Goal: Navigation & Orientation: Find specific page/section

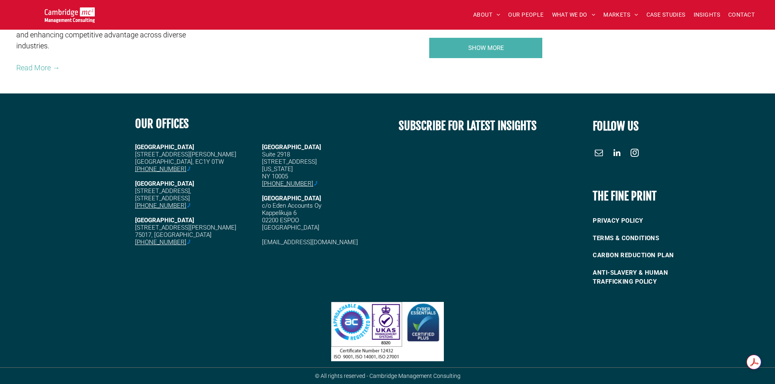
scroll to position [1500, 0]
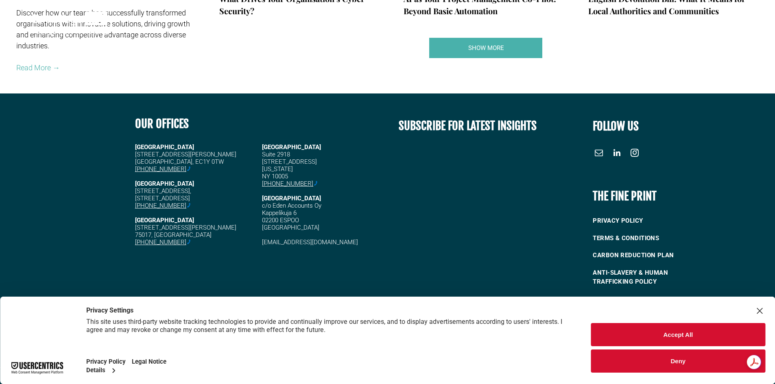
click at [682, 331] on button "Accept All" at bounding box center [678, 334] width 174 height 23
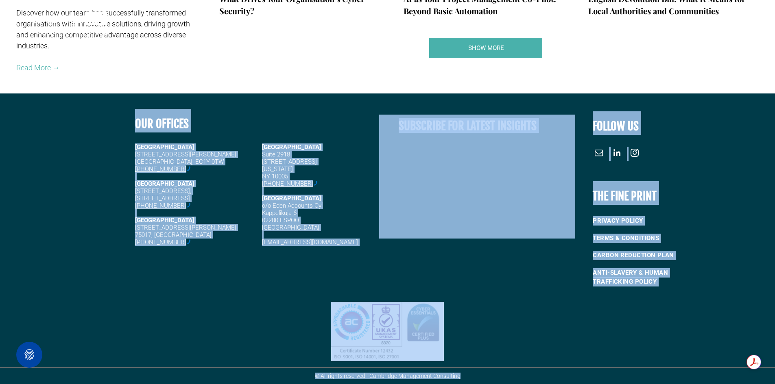
drag, startPoint x: 495, startPoint y: 376, endPoint x: 107, endPoint y: 132, distance: 458.0
click at [107, 132] on div "OUR OFFICES [GEOGRAPHIC_DATA][STREET_ADDRESS] [PHONE_NUMBER] [STREET_ADDRESS][P…" at bounding box center [387, 239] width 775 height 291
click at [107, 132] on div at bounding box center [64, 200] width 129 height 185
drag, startPoint x: 100, startPoint y: 109, endPoint x: 702, endPoint y: 307, distance: 633.2
click at [702, 307] on div "OUR OFFICES [GEOGRAPHIC_DATA][STREET_ADDRESS] [PHONE_NUMBER] [STREET_ADDRESS][P…" at bounding box center [387, 239] width 775 height 291
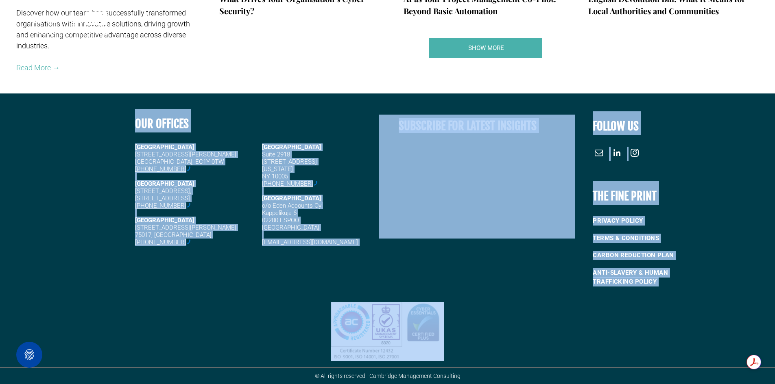
click at [702, 307] on div at bounding box center [387, 332] width 775 height 72
drag, startPoint x: 707, startPoint y: 307, endPoint x: 91, endPoint y: 102, distance: 649.6
click at [91, 102] on div "OUR OFFICES [GEOGRAPHIC_DATA][STREET_ADDRESS] [PHONE_NUMBER] [STREET_ADDRESS][P…" at bounding box center [387, 239] width 775 height 291
click at [91, 102] on div "OUR OFFICES [GEOGRAPHIC_DATA][STREET_ADDRESS] [PHONE_NUMBER] [STREET_ADDRESS][P…" at bounding box center [387, 195] width 775 height 203
drag, startPoint x: 91, startPoint y: 102, endPoint x: 678, endPoint y: 299, distance: 619.4
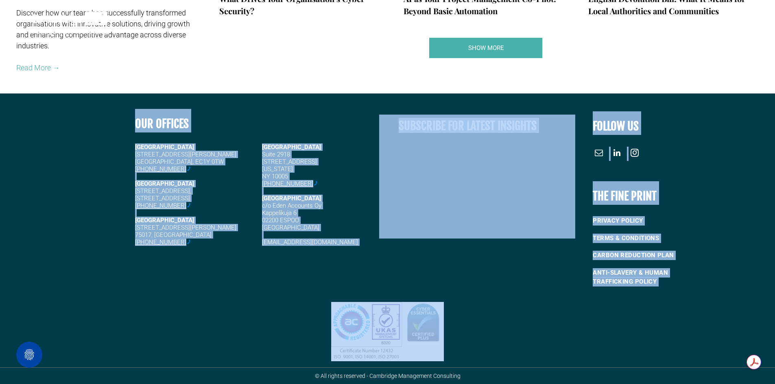
click at [678, 299] on div "OUR OFFICES [GEOGRAPHIC_DATA][STREET_ADDRESS] [PHONE_NUMBER] [STREET_ADDRESS][P…" at bounding box center [387, 239] width 775 height 291
click at [678, 299] on div at bounding box center [387, 332] width 775 height 72
drag, startPoint x: 691, startPoint y: 299, endPoint x: 52, endPoint y: 158, distance: 654.8
click at [52, 158] on div "OUR OFFICES [GEOGRAPHIC_DATA][STREET_ADDRESS] [PHONE_NUMBER] [STREET_ADDRESS][P…" at bounding box center [387, 239] width 775 height 291
drag, startPoint x: 52, startPoint y: 158, endPoint x: 55, endPoint y: 113, distance: 44.9
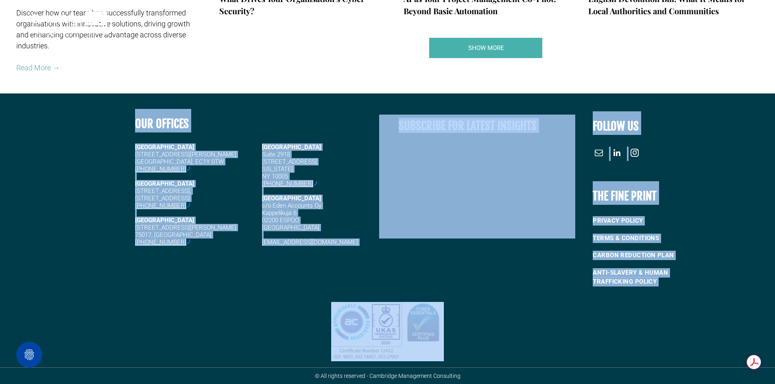
click at [52, 157] on div at bounding box center [64, 200] width 129 height 185
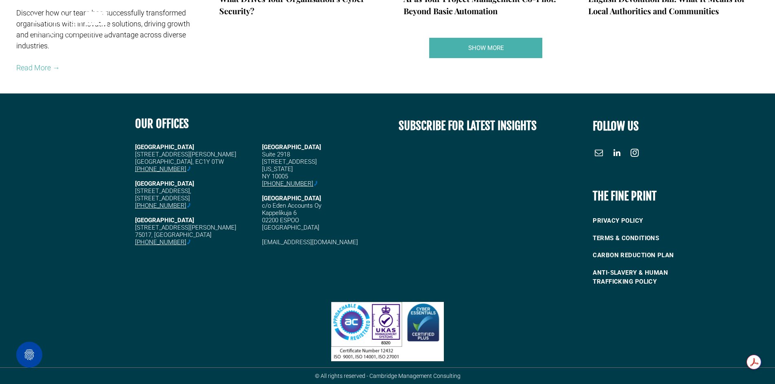
click at [674, 330] on div at bounding box center [387, 332] width 775 height 72
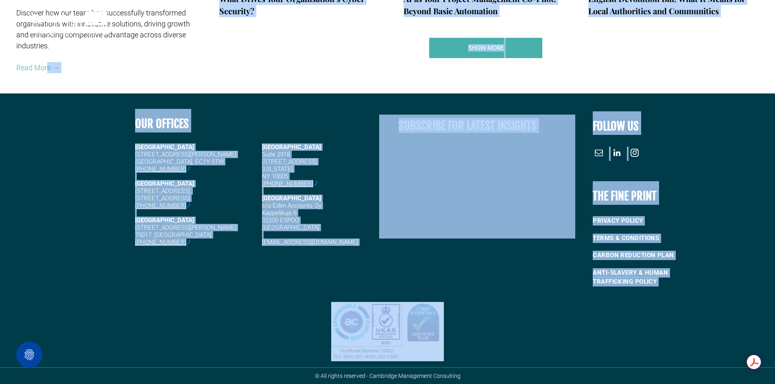
drag, startPoint x: 52, startPoint y: 99, endPoint x: 746, endPoint y: 346, distance: 735.6
click at [709, 330] on div at bounding box center [387, 332] width 775 height 72
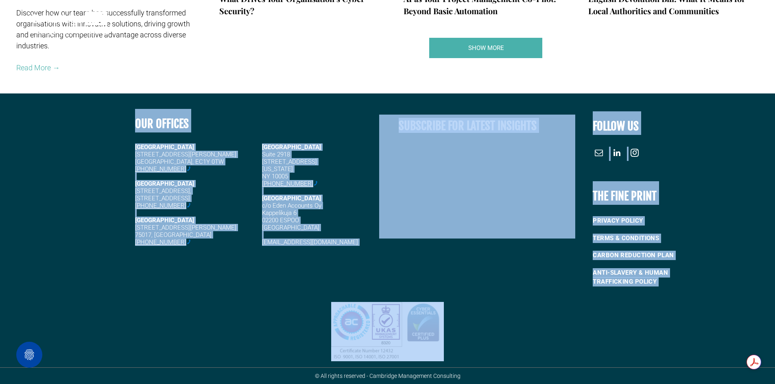
drag, startPoint x: 127, startPoint y: 112, endPoint x: 704, endPoint y: 350, distance: 623.9
click at [704, 350] on div "OUR OFFICES [GEOGRAPHIC_DATA][STREET_ADDRESS] [PHONE_NUMBER] [STREET_ADDRESS][P…" at bounding box center [387, 239] width 775 height 291
click at [704, 350] on div at bounding box center [387, 332] width 775 height 72
drag, startPoint x: 711, startPoint y: 348, endPoint x: 122, endPoint y: 146, distance: 622.5
click at [124, 146] on div "OUR OFFICES [GEOGRAPHIC_DATA][STREET_ADDRESS] [PHONE_NUMBER] [STREET_ADDRESS][P…" at bounding box center [387, 239] width 775 height 291
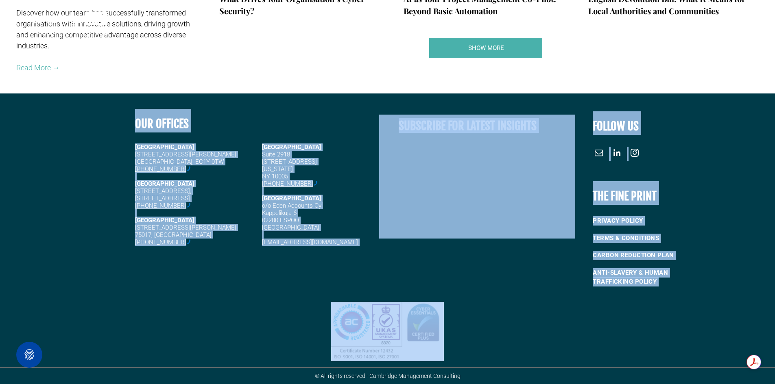
click at [120, 146] on div at bounding box center [64, 200] width 129 height 185
drag, startPoint x: 111, startPoint y: 130, endPoint x: 688, endPoint y: 315, distance: 606.1
click at [688, 315] on div "OUR OFFICES [GEOGRAPHIC_DATA][STREET_ADDRESS] [PHONE_NUMBER] [STREET_ADDRESS][P…" at bounding box center [387, 239] width 775 height 291
click at [688, 315] on div at bounding box center [387, 332] width 775 height 72
drag, startPoint x: 89, startPoint y: 97, endPoint x: 691, endPoint y: 323, distance: 642.6
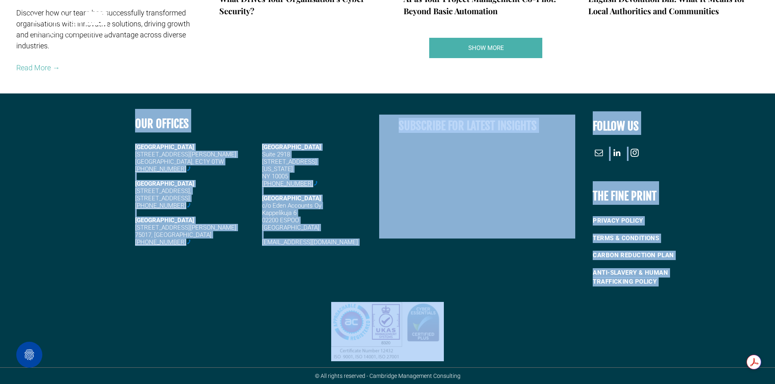
click at [691, 323] on div "OUR OFFICES [GEOGRAPHIC_DATA][STREET_ADDRESS] [PHONE_NUMBER] [STREET_ADDRESS][P…" at bounding box center [387, 239] width 775 height 291
click at [691, 323] on div at bounding box center [387, 332] width 775 height 72
drag, startPoint x: 695, startPoint y: 324, endPoint x: 123, endPoint y: 141, distance: 600.6
click at [123, 141] on div "OUR OFFICES [GEOGRAPHIC_DATA][STREET_ADDRESS] [PHONE_NUMBER] [STREET_ADDRESS][P…" at bounding box center [387, 239] width 775 height 291
click at [123, 141] on div at bounding box center [64, 200] width 129 height 185
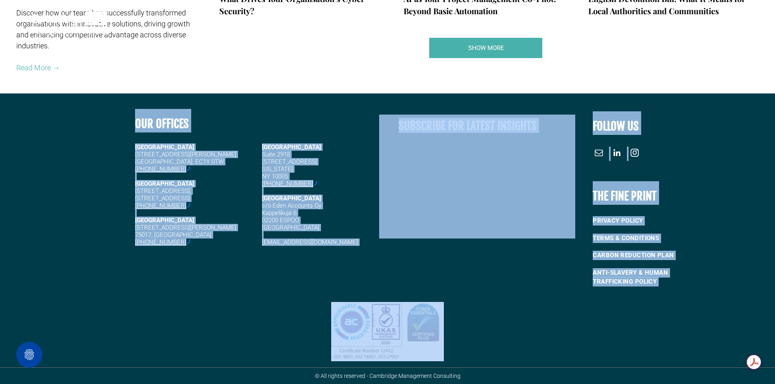
drag, startPoint x: 118, startPoint y: 133, endPoint x: 648, endPoint y: 328, distance: 564.3
click at [648, 328] on div "OUR OFFICES [GEOGRAPHIC_DATA][STREET_ADDRESS] [PHONE_NUMBER] [STREET_ADDRESS][P…" at bounding box center [387, 239] width 775 height 291
click at [648, 328] on div at bounding box center [387, 332] width 775 height 72
drag, startPoint x: 671, startPoint y: 327, endPoint x: 88, endPoint y: 116, distance: 619.4
click at [88, 116] on div "OUR OFFICES [GEOGRAPHIC_DATA][STREET_ADDRESS] [PHONE_NUMBER] [STREET_ADDRESS][P…" at bounding box center [387, 239] width 775 height 291
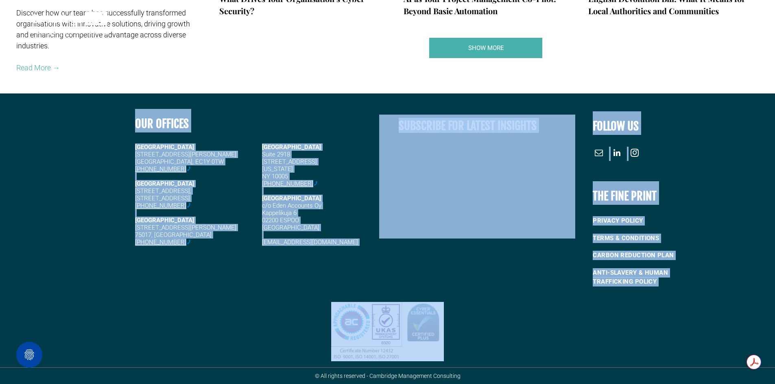
click at [88, 116] on div at bounding box center [64, 200] width 129 height 185
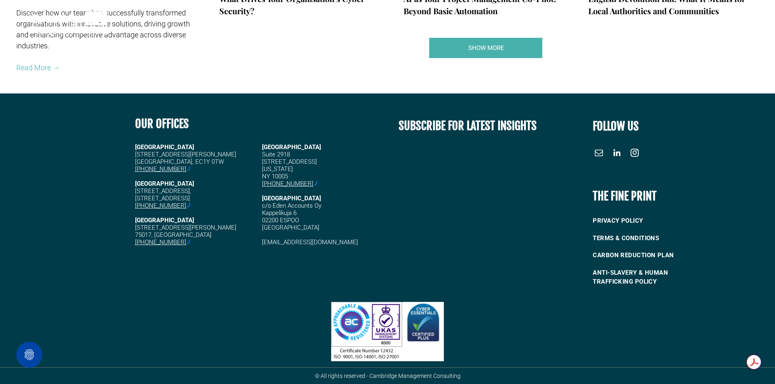
scroll to position [1296, 0]
